Goal: Information Seeking & Learning: Learn about a topic

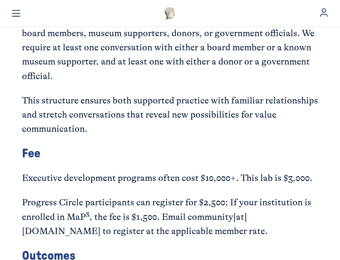
scroll to position [1613, 0]
